Goal: Check status

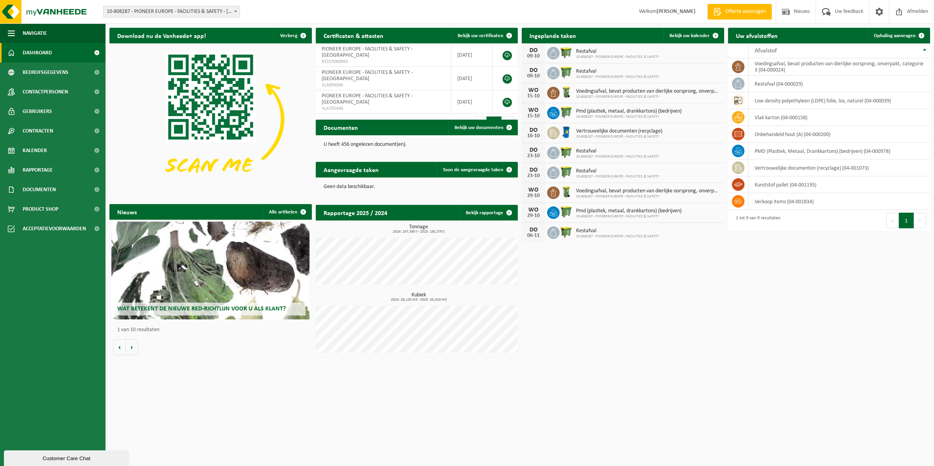
click at [39, 54] on span "Dashboard" at bounding box center [37, 53] width 29 height 20
click at [681, 34] on span "Bekijk uw kalender" at bounding box center [689, 35] width 40 height 5
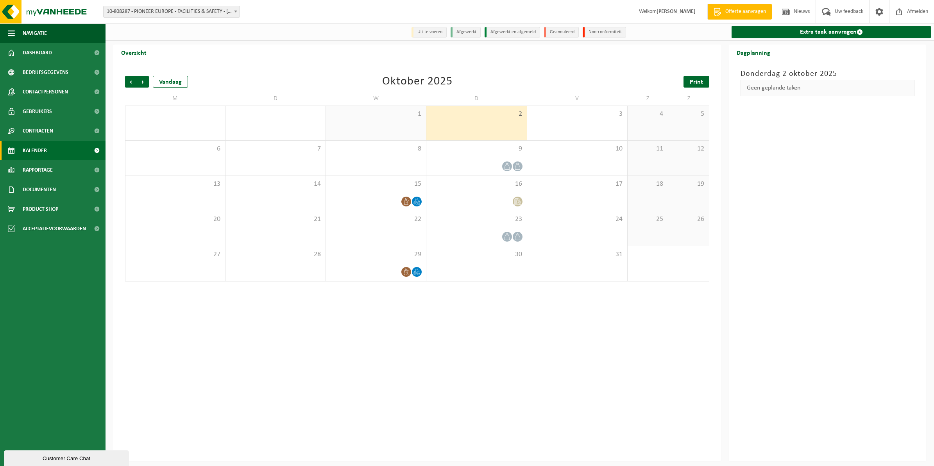
click at [693, 81] on span "Print" at bounding box center [696, 82] width 13 height 6
